Goal: Communication & Community: Participate in discussion

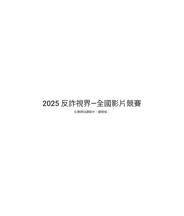
select select "13146"
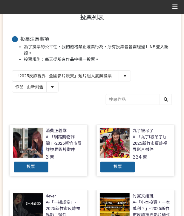
scroll to position [40, 0]
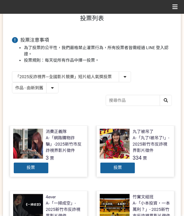
click at [40, 84] on select "作品 - 由新到舊 作品 - 由舊到新 票數 - 由多到少 票數 - 由少到多" at bounding box center [35, 88] width 46 height 10
select select "vote"
click at [12, 83] on select "作品 - 由新到舊 作品 - 由舊到新 票數 - 由多到少 票數 - 由少到多" at bounding box center [35, 88] width 46 height 10
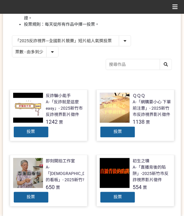
scroll to position [80, 0]
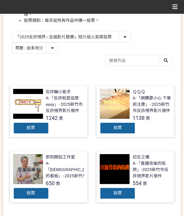
click at [127, 128] on div "投票" at bounding box center [118, 128] width 36 height 12
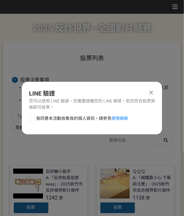
click at [69, 115] on div "LINE 驗證 您可以使用 LINE 驗證，您需要授權您的 LINE 帳號，若您符合投票資格即可投票。 我同意本活動收集我的個人資訊，請參見 使用條款" at bounding box center [92, 108] width 141 height 53
click at [79, 118] on span "我同意本活動收集我的個人資訊，請參見 使用條款" at bounding box center [82, 118] width 92 height 6
click at [33, 118] on input "我同意本活動收集我的個人資訊，請參見 使用條款" at bounding box center [31, 118] width 4 height 4
checkbox input "false"
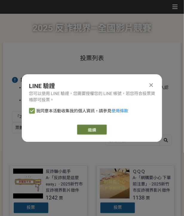
click at [88, 126] on link "繼續" at bounding box center [92, 130] width 30 height 10
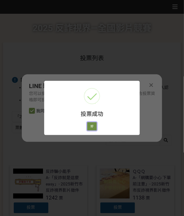
click at [92, 127] on button "好" at bounding box center [92, 126] width 10 height 8
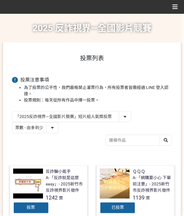
scroll to position [68, 0]
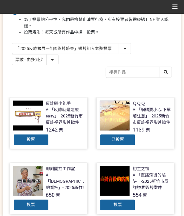
click at [50, 49] on select "「2025反詐視界—全國影片競賽」短影音組人氣獎投票 「2025反詐視界—全國影片競賽」短片組人氣獎投票" at bounding box center [71, 48] width 119 height 10
select select "13147"
click at [12, 43] on select "「2025反詐視界—全國影片競賽」短影音組人氣獎投票 「2025反詐視界—全國影片競賽」短片組人氣獎投票" at bounding box center [71, 48] width 119 height 10
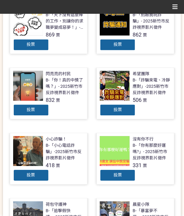
scroll to position [180, 0]
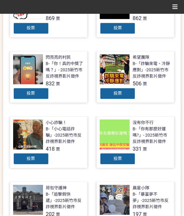
click at [129, 156] on div "投票" at bounding box center [118, 159] width 36 height 12
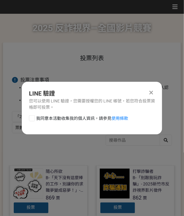
scroll to position [0, 0]
click at [60, 115] on span "我同意本活動收集我的個人資訊，請參見 使用條款" at bounding box center [82, 118] width 92 height 6
click at [33, 116] on input "我同意本活動收集我的個人資訊，請參見 使用條款" at bounding box center [31, 118] width 4 height 4
checkbox input "false"
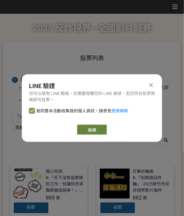
click at [81, 128] on link "繼續" at bounding box center [92, 130] width 30 height 10
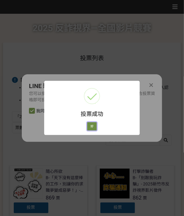
click at [90, 127] on button "好" at bounding box center [92, 126] width 10 height 8
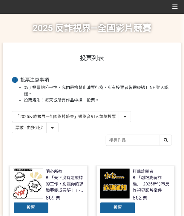
scroll to position [114, 0]
